Goal: Task Accomplishment & Management: Manage account settings

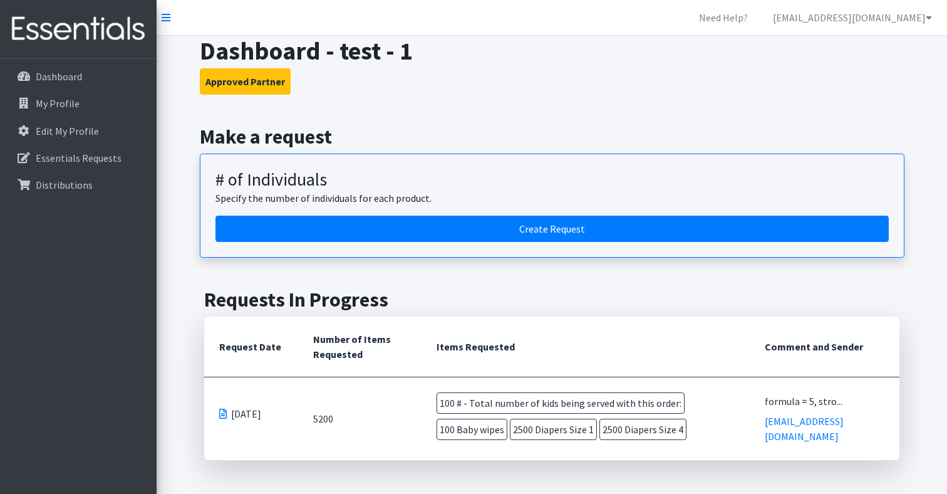
click at [470, 126] on h2 "Make a request" at bounding box center [552, 137] width 705 height 24
click at [836, 20] on link "[EMAIL_ADDRESS][DOMAIN_NAME]" at bounding box center [852, 17] width 179 height 25
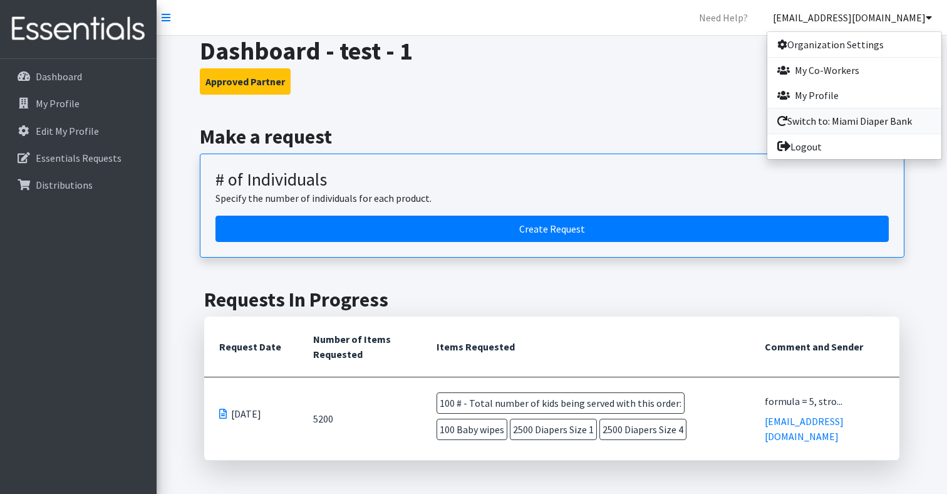
click at [828, 118] on link "Switch to: Miami Diaper Bank" at bounding box center [855, 120] width 174 height 25
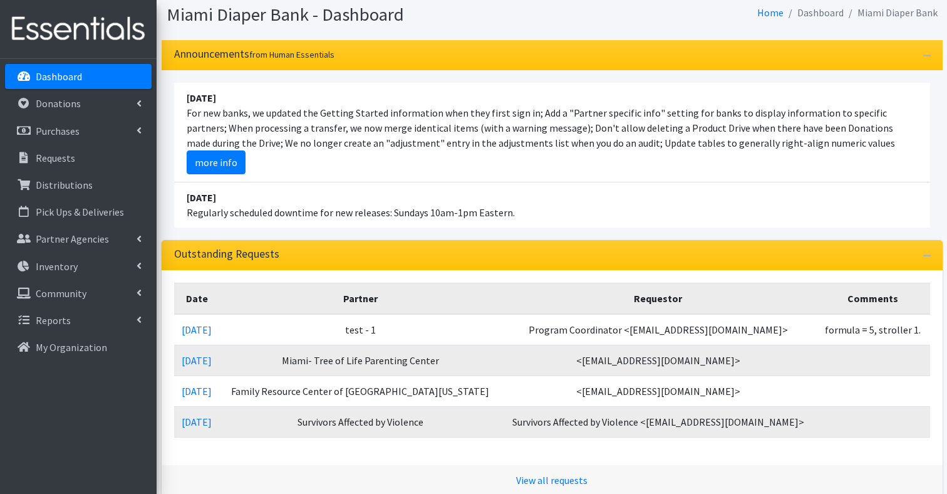
scroll to position [43, 0]
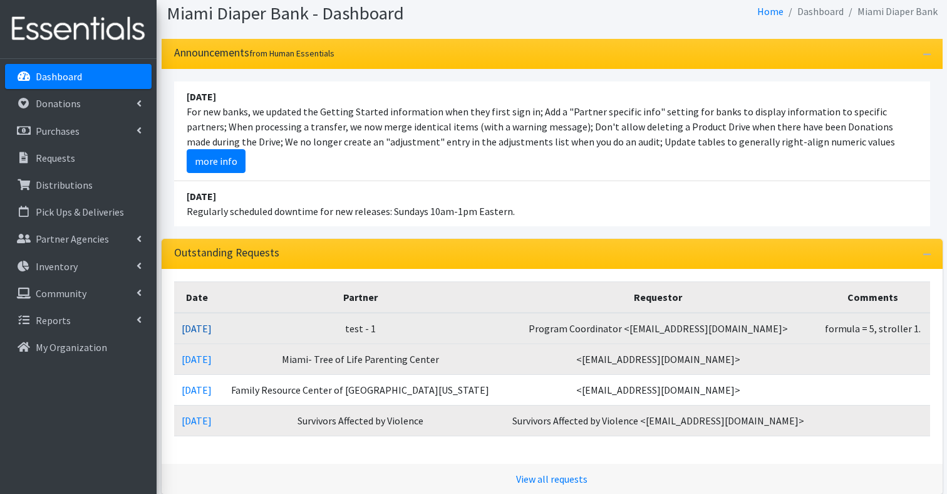
click at [212, 326] on link "[DATE]" at bounding box center [197, 328] width 30 height 13
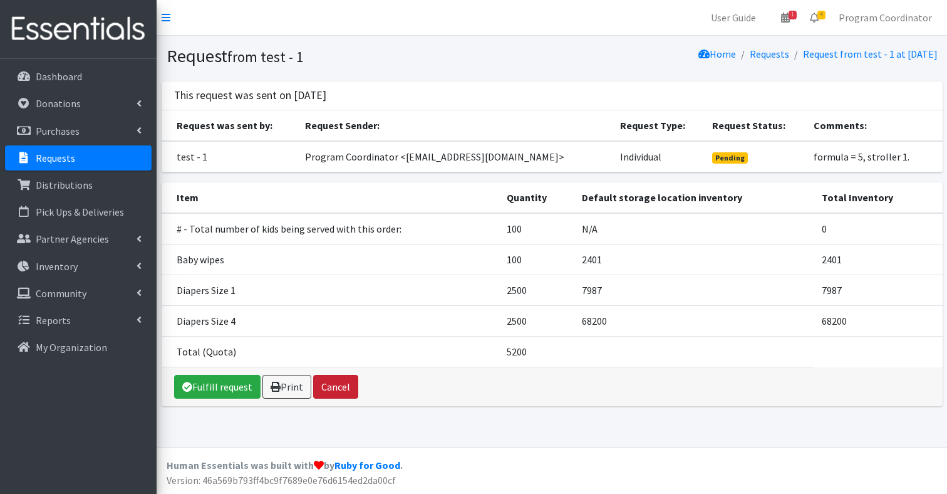
click at [332, 390] on button "Cancel" at bounding box center [335, 387] width 45 height 24
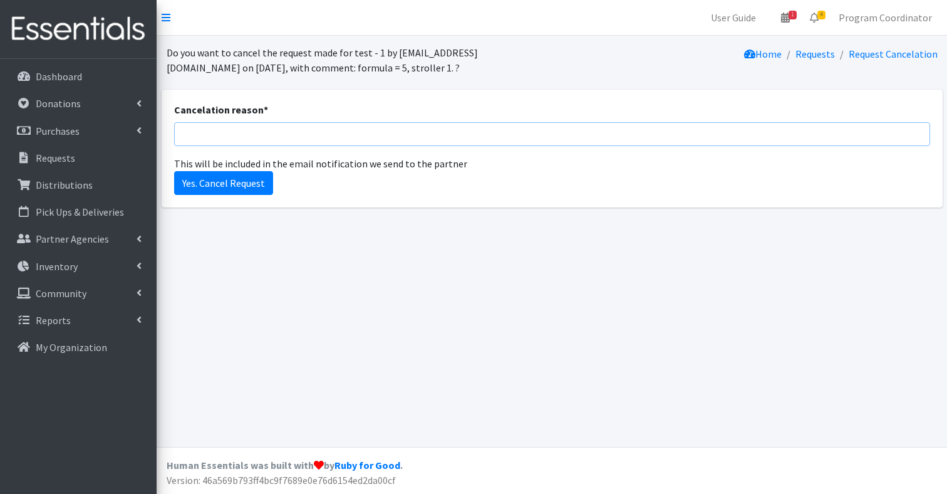
click at [247, 140] on input "Cancelation reason *" at bounding box center [552, 134] width 756 height 24
type input "test"
click at [246, 189] on input "Yes. Cancel Request" at bounding box center [223, 183] width 99 height 24
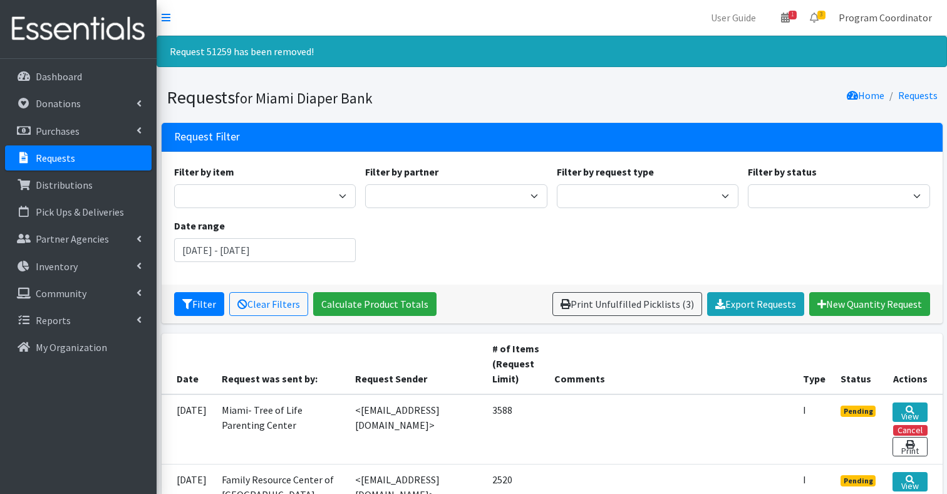
click at [877, 26] on link "Program Coordinator" at bounding box center [885, 17] width 113 height 25
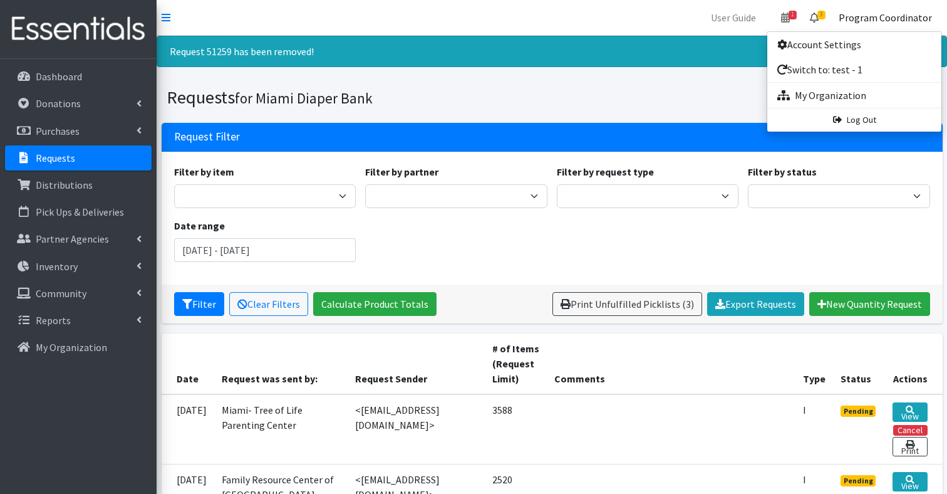
click at [820, 23] on link "3" at bounding box center [814, 17] width 29 height 25
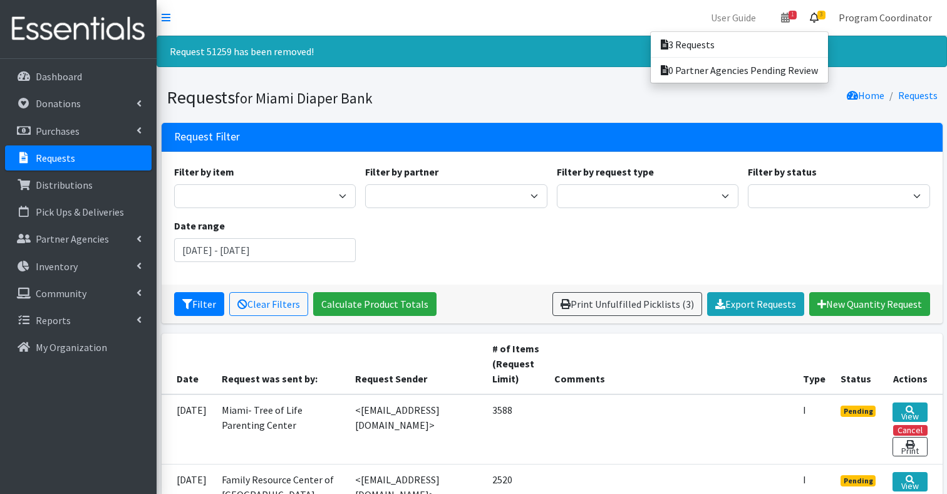
click at [892, 12] on link "Program Coordinator" at bounding box center [885, 17] width 113 height 25
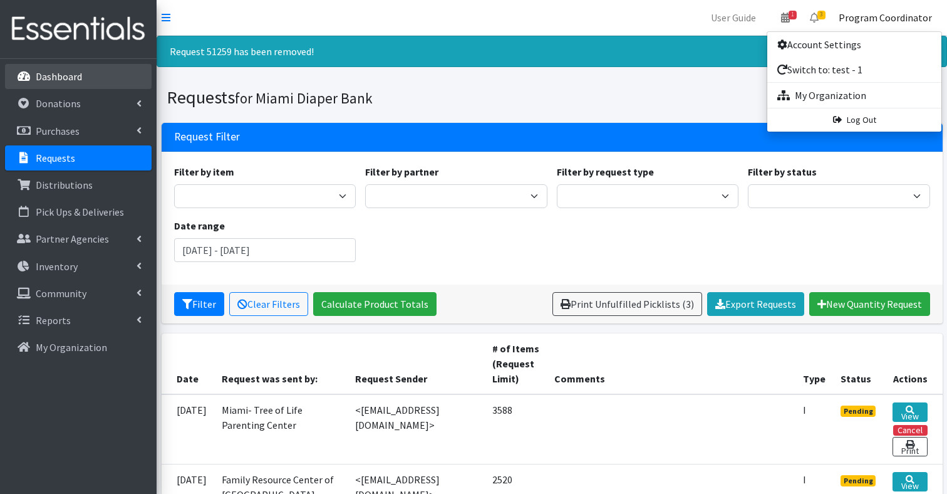
click at [82, 84] on link "Dashboard" at bounding box center [78, 76] width 147 height 25
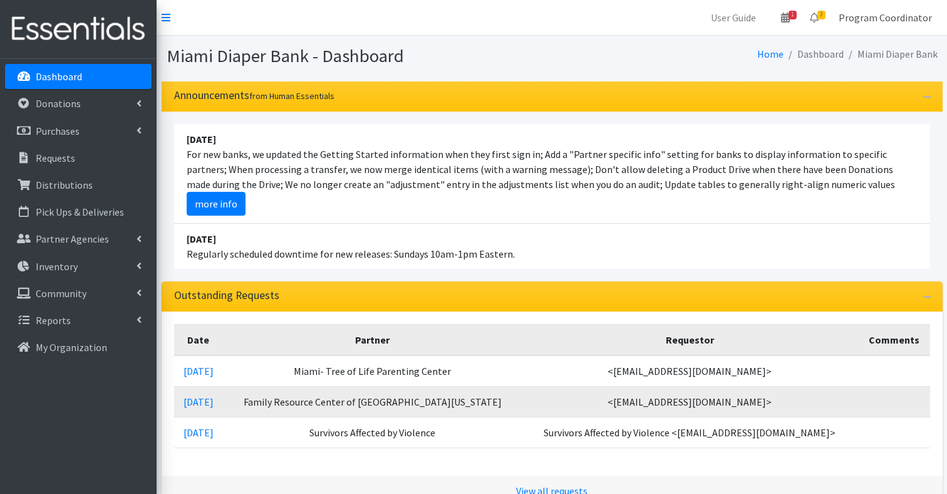
click at [870, 19] on link "Program Coordinator" at bounding box center [885, 17] width 113 height 25
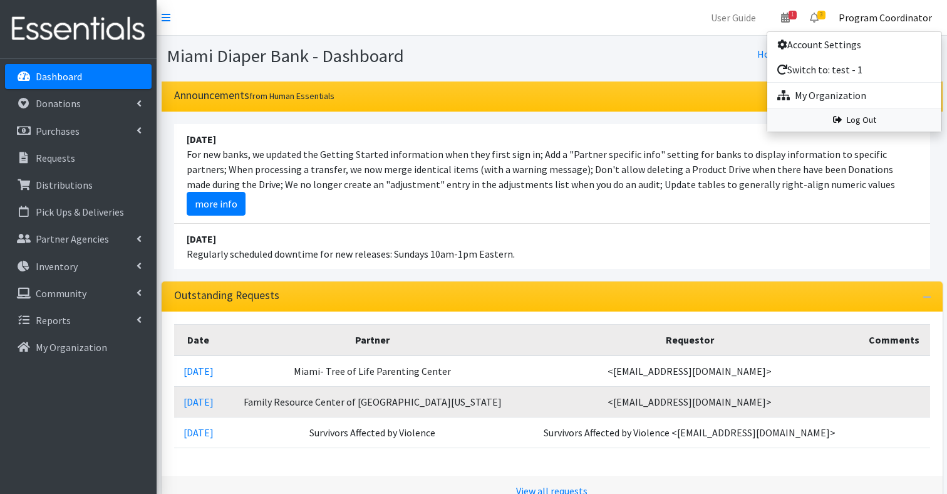
click at [847, 121] on link "Log Out" at bounding box center [855, 119] width 174 height 23
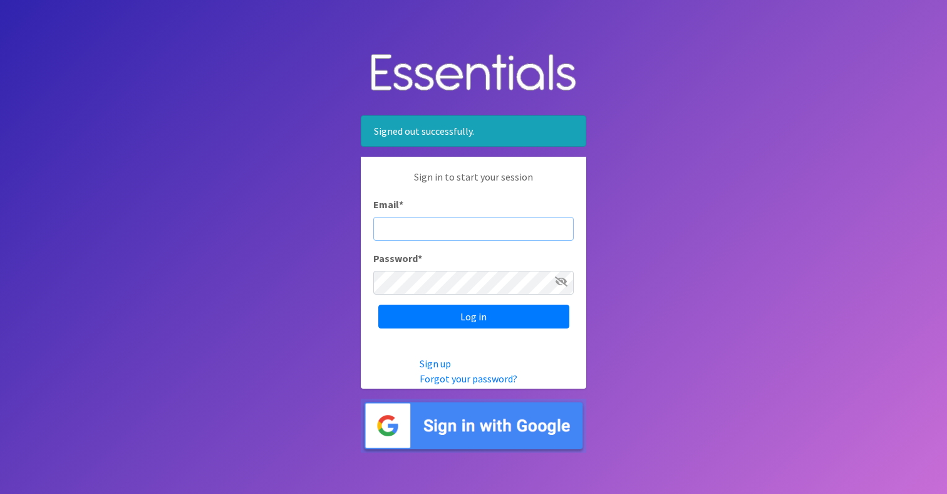
type input "gabriela@miamidiaperbank.com"
click at [474, 316] on input "Log in" at bounding box center [473, 317] width 191 height 24
